Goal: Navigation & Orientation: Find specific page/section

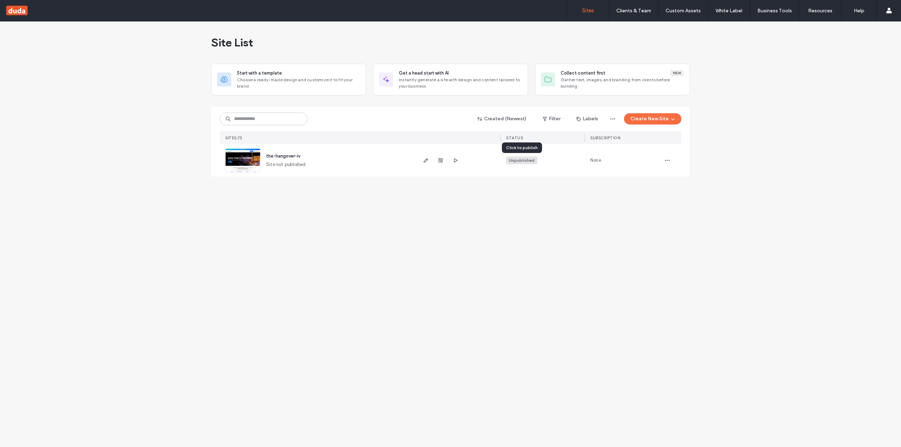
click at [528, 162] on div "Unpublished" at bounding box center [522, 160] width 26 height 6
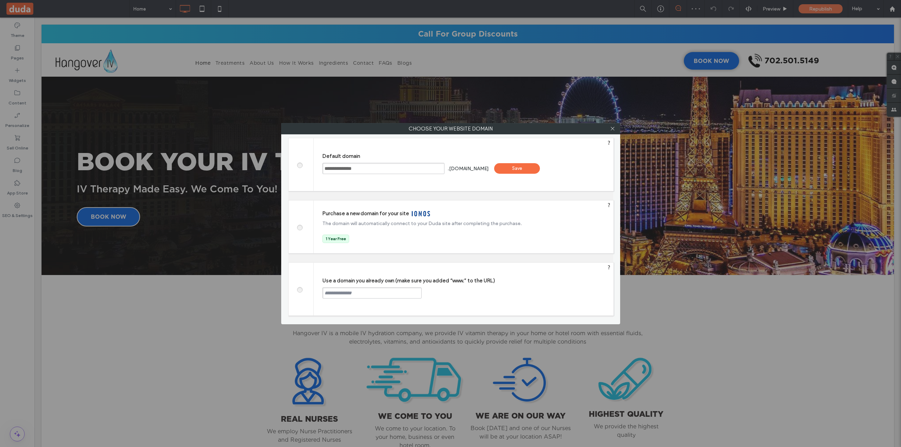
click at [296, 291] on label at bounding box center [299, 289] width 13 height 5
click at [339, 295] on input "text" at bounding box center [371, 293] width 99 height 11
click at [352, 290] on input "text" at bounding box center [371, 293] width 99 height 11
type input "*"
paste input "**********"
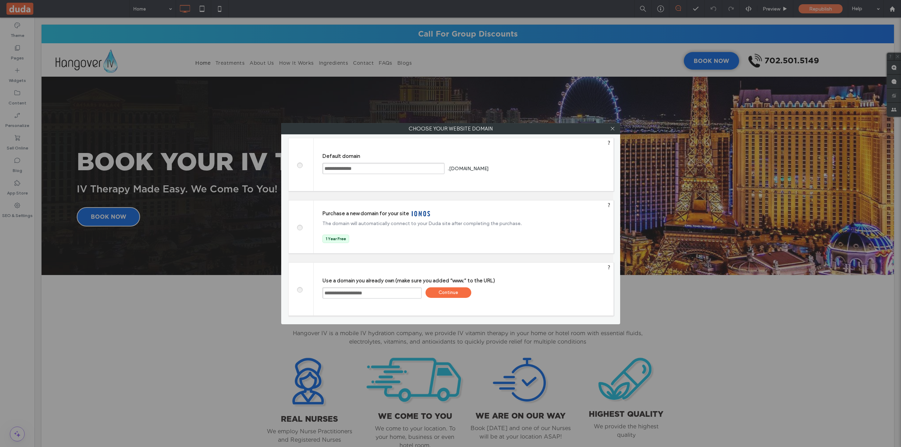
type input "**********"
click at [453, 293] on div "Continue" at bounding box center [449, 293] width 46 height 11
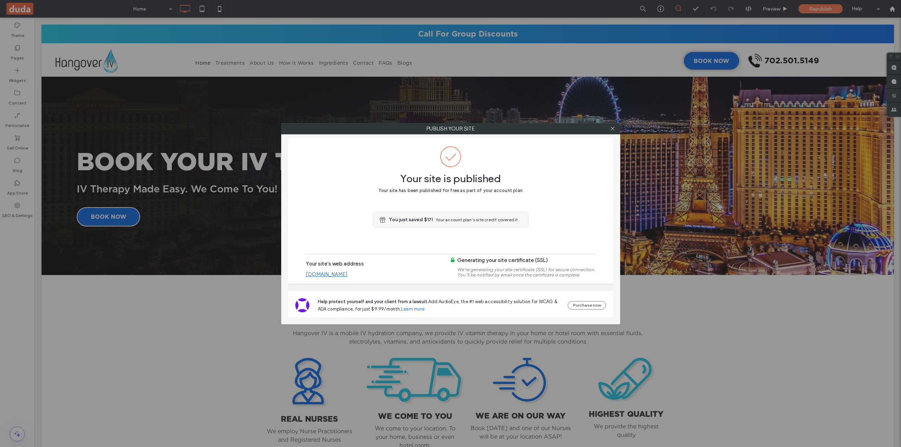
click at [347, 276] on link "[DOMAIN_NAME]" at bounding box center [327, 274] width 42 height 6
click at [611, 126] on icon at bounding box center [612, 128] width 5 height 5
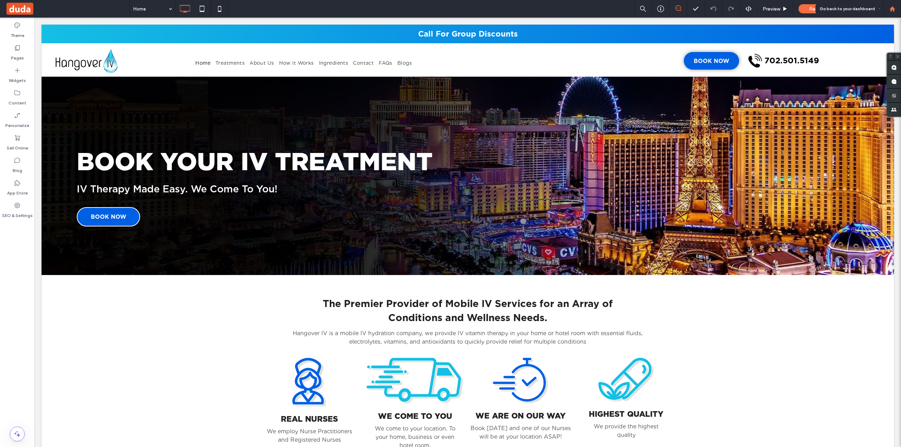
click at [891, 9] on use at bounding box center [892, 8] width 5 height 5
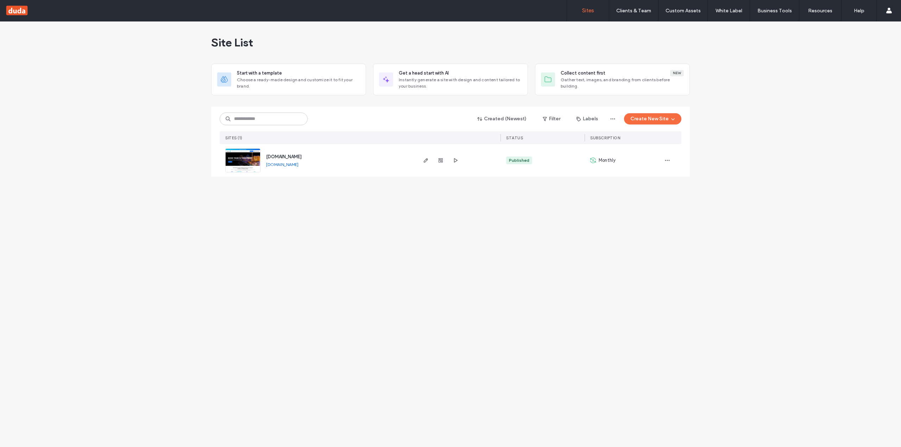
click at [690, 36] on div "Site List Start with a template Choose a ready-made design and customize it to …" at bounding box center [450, 234] width 901 height 426
click at [300, 157] on span "www.thehangoveriv.com" at bounding box center [284, 156] width 36 height 5
click at [285, 157] on span "[DOMAIN_NAME]" at bounding box center [284, 156] width 36 height 5
click at [645, 42] on label "Team Permissions" at bounding box center [634, 43] width 38 height 5
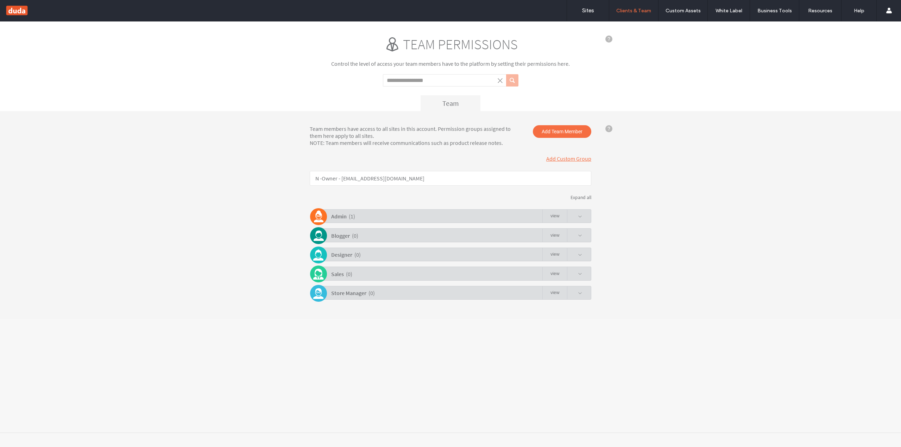
click at [586, 216] on div "Admin ( 1 ) view" at bounding box center [452, 216] width 278 height 14
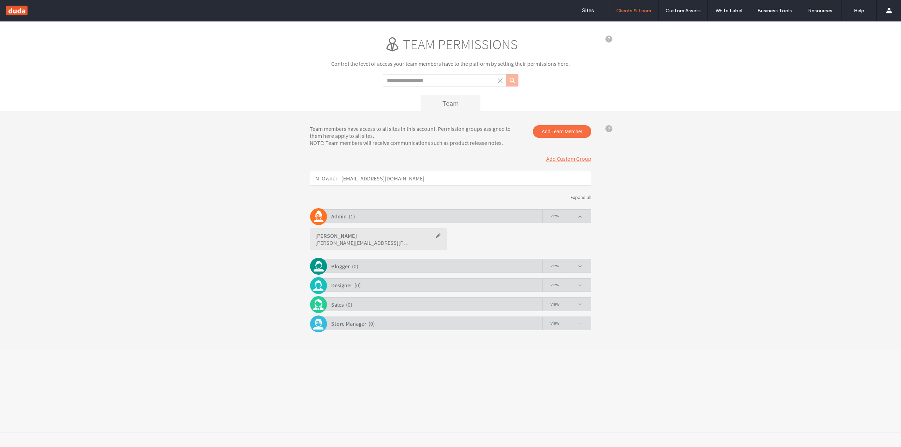
click span
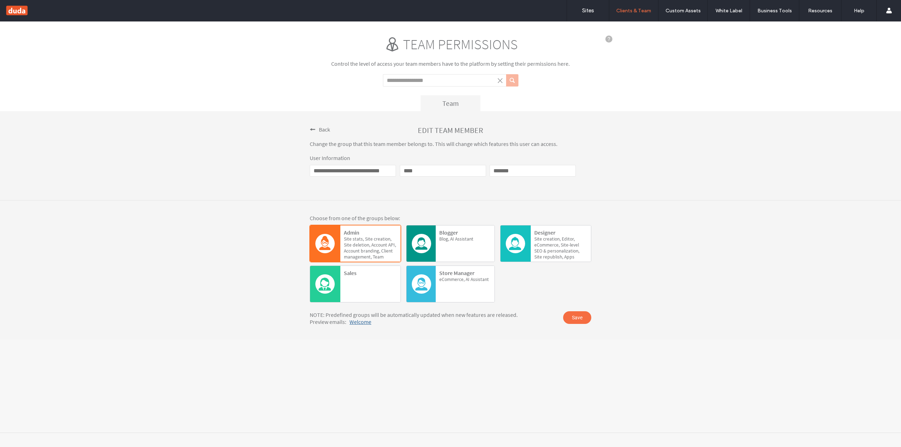
click at [320, 127] on span "Back" at bounding box center [324, 129] width 11 height 7
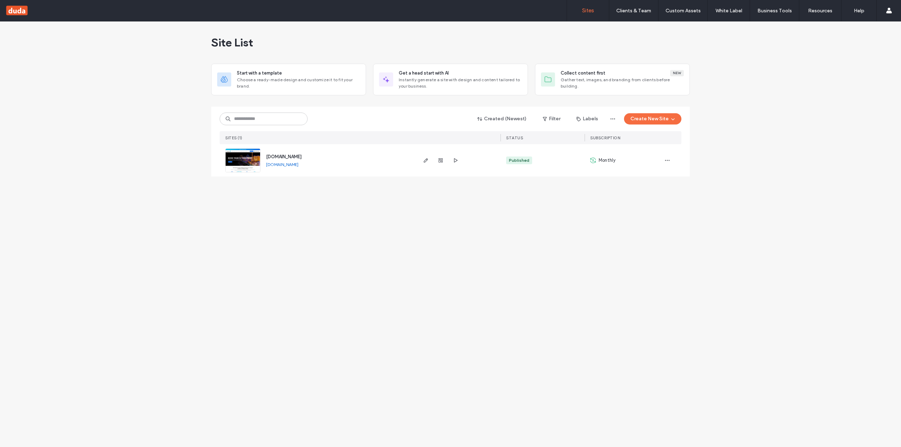
click at [596, 10] on link "Sites" at bounding box center [588, 10] width 42 height 21
click at [668, 161] on icon "button" at bounding box center [668, 161] width 6 height 6
click at [661, 230] on div "Site Dashboard" at bounding box center [641, 232] width 63 height 13
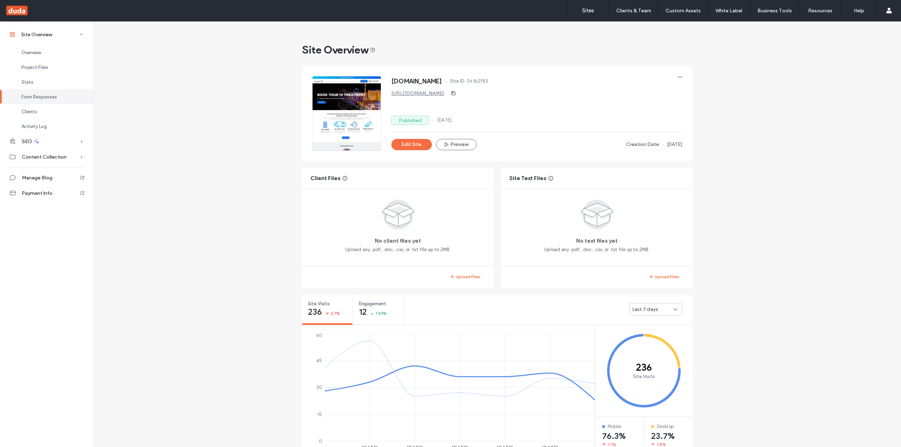
drag, startPoint x: 247, startPoint y: 271, endPoint x: 268, endPoint y: 94, distance: 178.7
click at [588, 10] on label "Sites" at bounding box center [588, 10] width 12 height 6
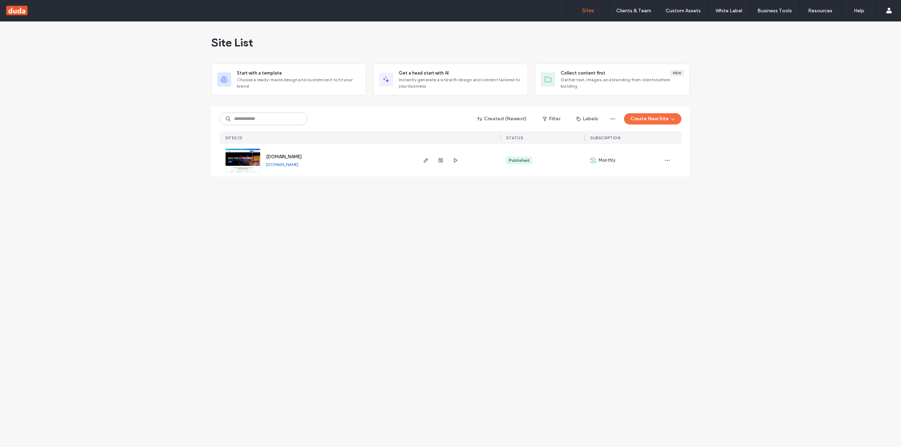
click at [102, 55] on div "Site List Start with a template Choose a ready-made design and customize it to …" at bounding box center [450, 234] width 901 height 426
click at [588, 15] on link "Sites" at bounding box center [588, 10] width 42 height 21
click at [635, 39] on link "Team Permissions" at bounding box center [649, 43] width 68 height 14
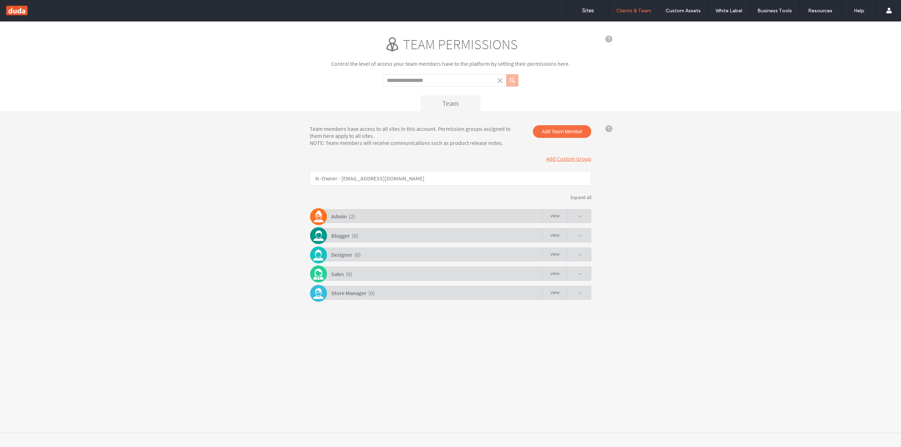
click at [363, 215] on div "Admin ( 2 ) view" at bounding box center [452, 216] width 278 height 14
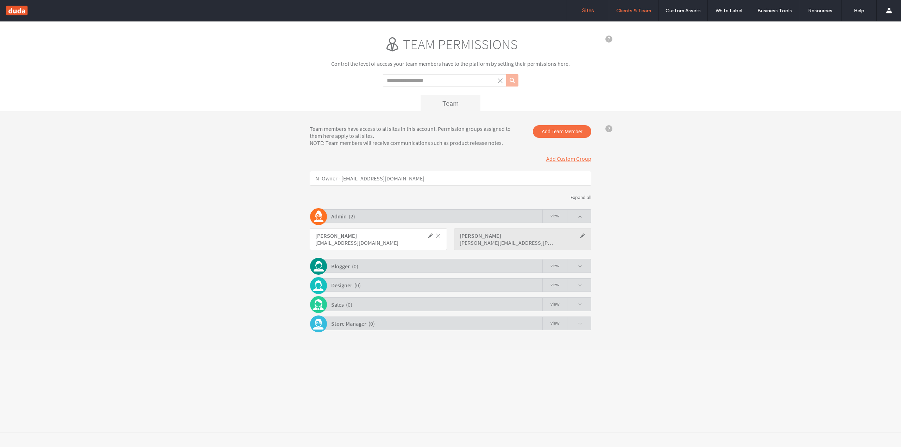
click at [582, 4] on link "Sites" at bounding box center [588, 10] width 42 height 21
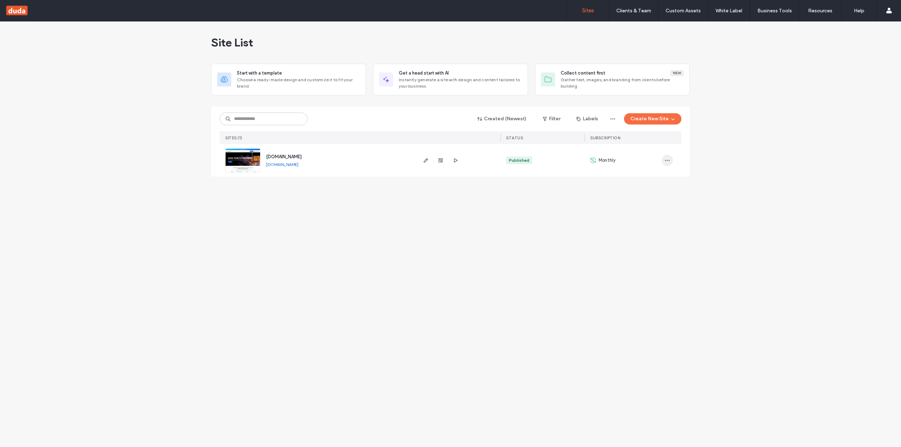
click at [670, 161] on use "button" at bounding box center [667, 160] width 5 height 1
click at [642, 229] on span "Site Dashboard" at bounding box center [640, 232] width 34 height 7
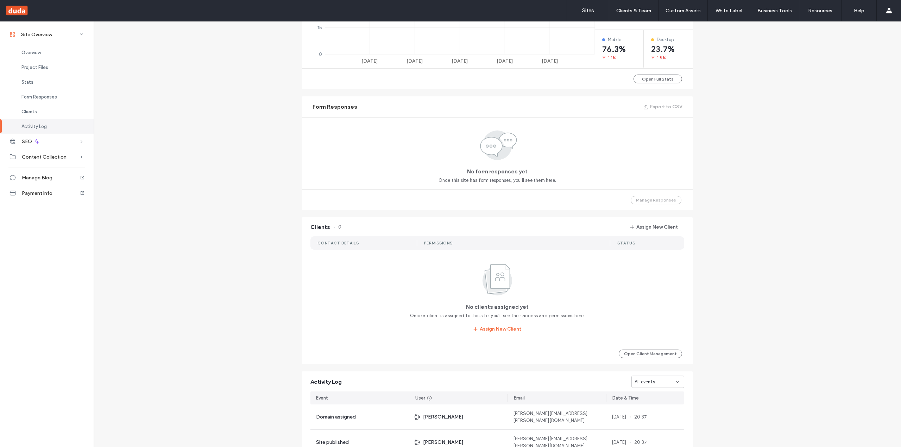
scroll to position [530, 0]
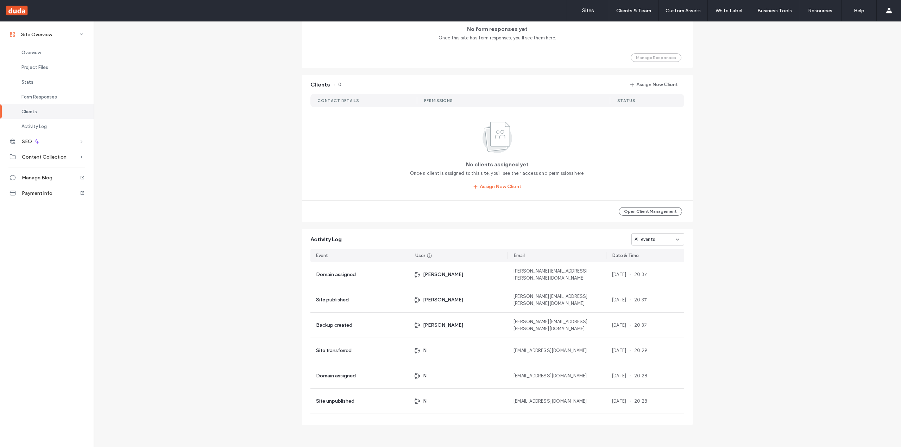
scroll to position [424, 0]
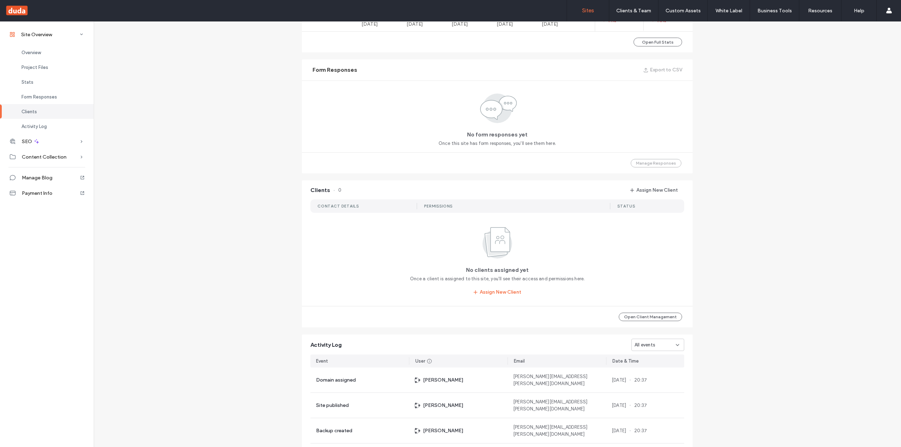
click at [581, 10] on link "Sites" at bounding box center [588, 10] width 42 height 21
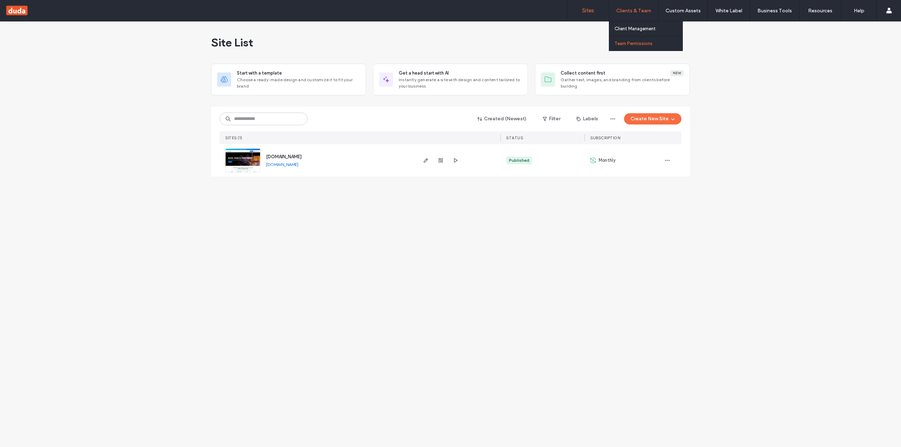
click at [637, 40] on link "Team Permissions" at bounding box center [649, 43] width 68 height 14
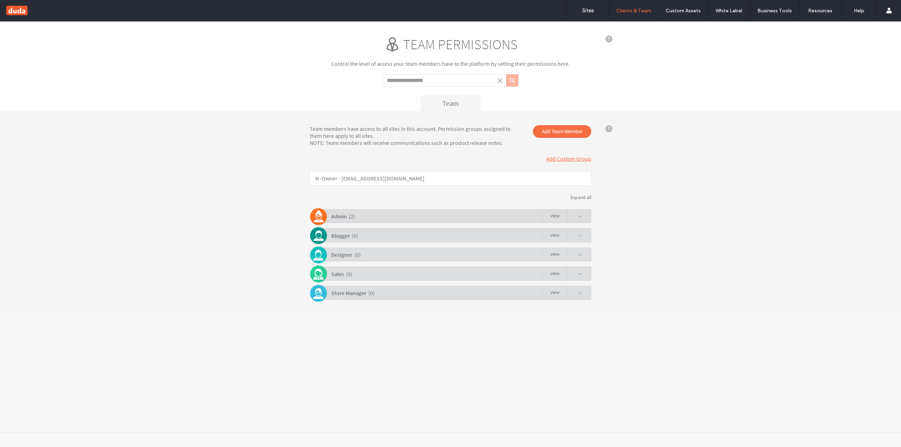
click at [418, 218] on div "Admin ( 2 ) view" at bounding box center [452, 216] width 278 height 14
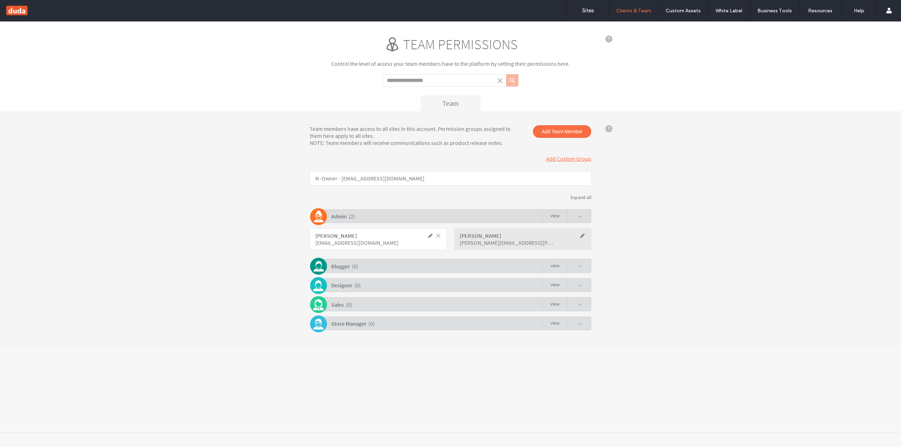
click span
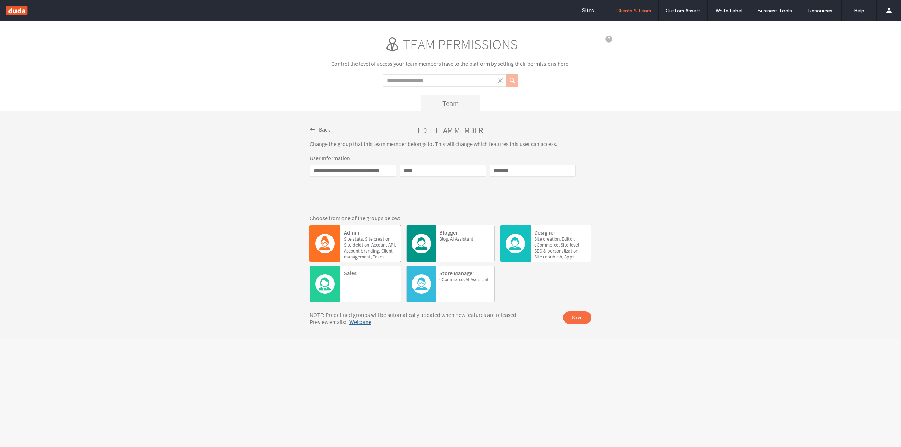
click div "Back"
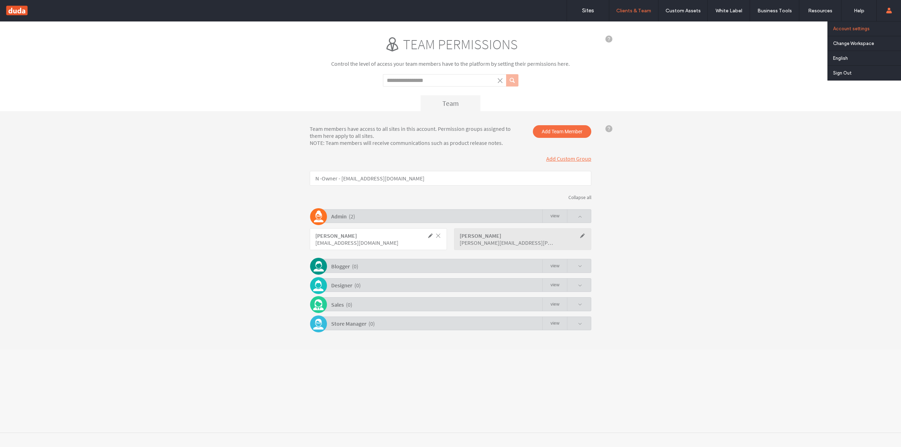
click at [855, 29] on label "Account settings" at bounding box center [851, 28] width 37 height 5
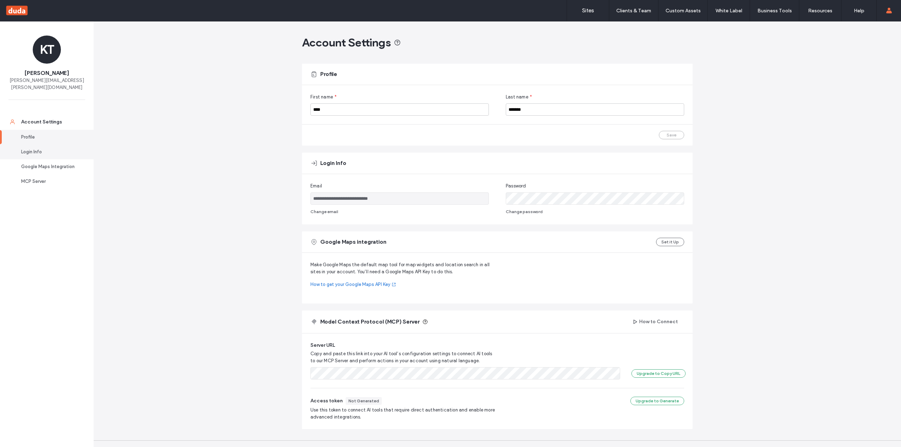
click at [33, 151] on div "Login Info" at bounding box center [50, 152] width 58 height 7
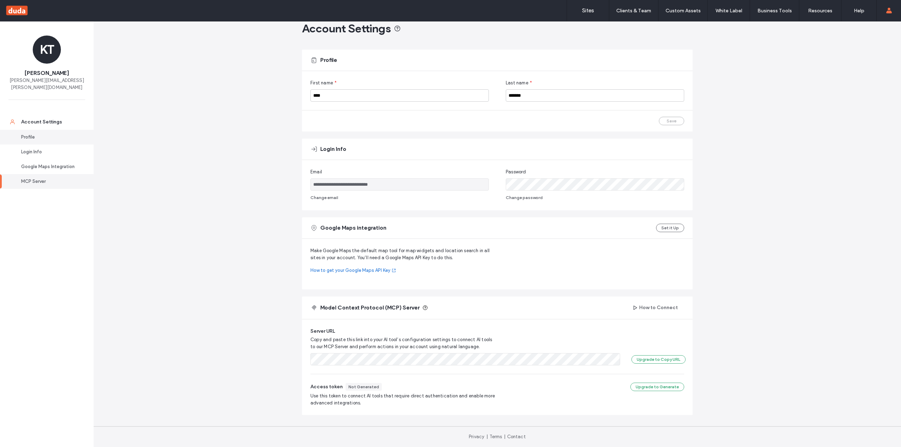
click at [30, 140] on div "Profile" at bounding box center [50, 137] width 58 height 7
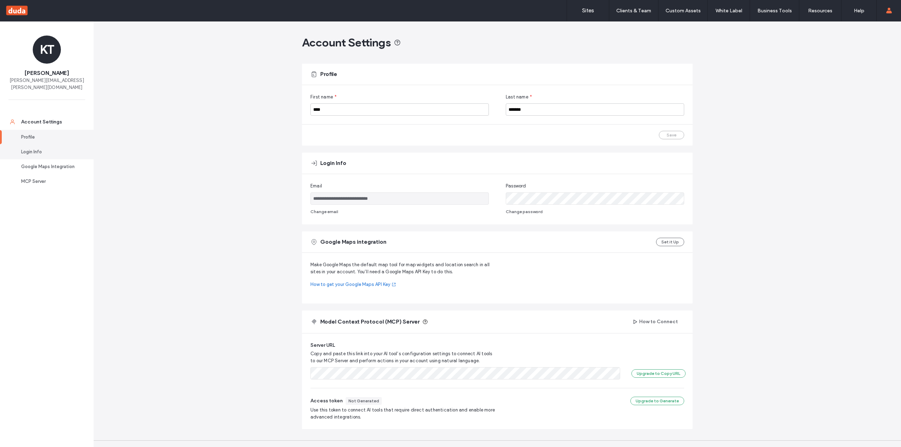
click at [32, 151] on div "Login Info" at bounding box center [50, 152] width 58 height 7
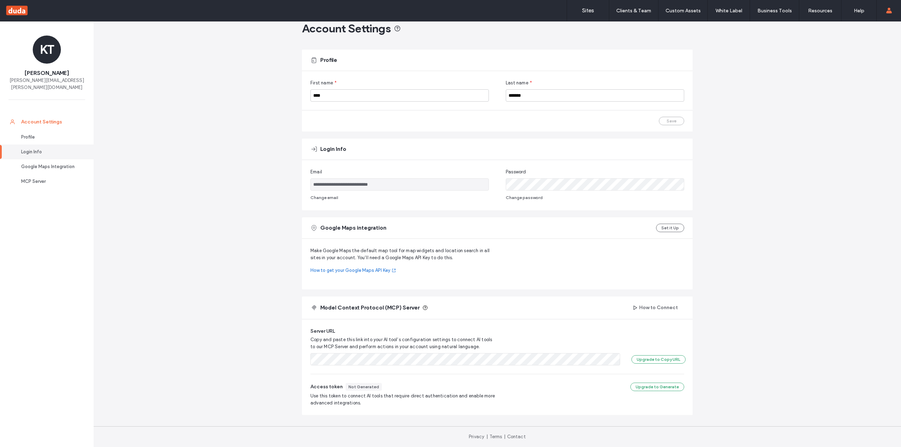
click at [39, 120] on div "Account Settings" at bounding box center [50, 122] width 58 height 7
click at [629, 26] on link "Client Management" at bounding box center [649, 28] width 68 height 14
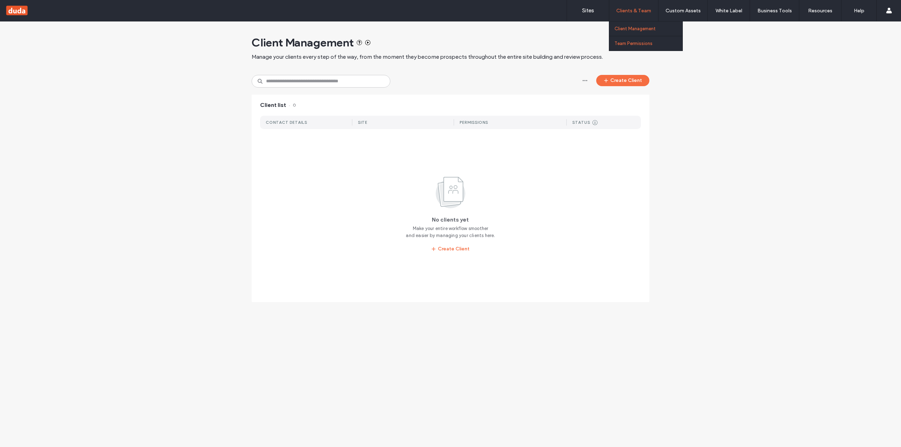
click at [627, 40] on link "Team Permissions" at bounding box center [649, 43] width 68 height 14
